Goal: Find specific page/section: Find specific page/section

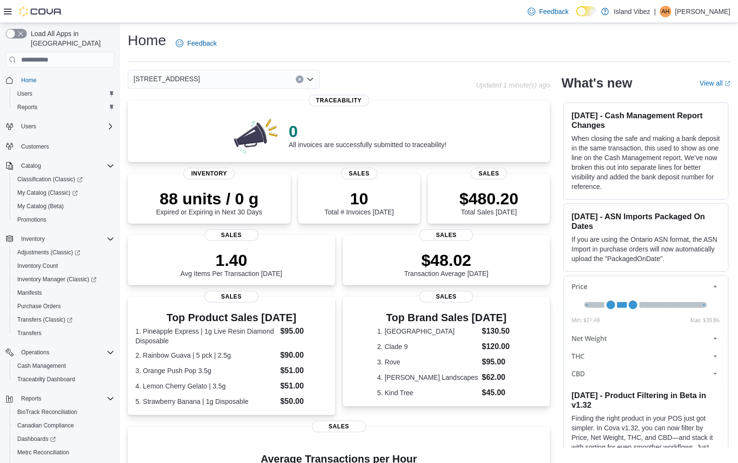
click at [610, 140] on p "When closing the safe and making a bank deposit in the same transaction, this u…" at bounding box center [646, 163] width 149 height 58
click at [551, 46] on div "Home Feedback" at bounding box center [429, 43] width 603 height 25
click at [55, 189] on span "My Catalog (Classic)" at bounding box center [47, 193] width 61 height 8
